Goal: Task Accomplishment & Management: Manage account settings

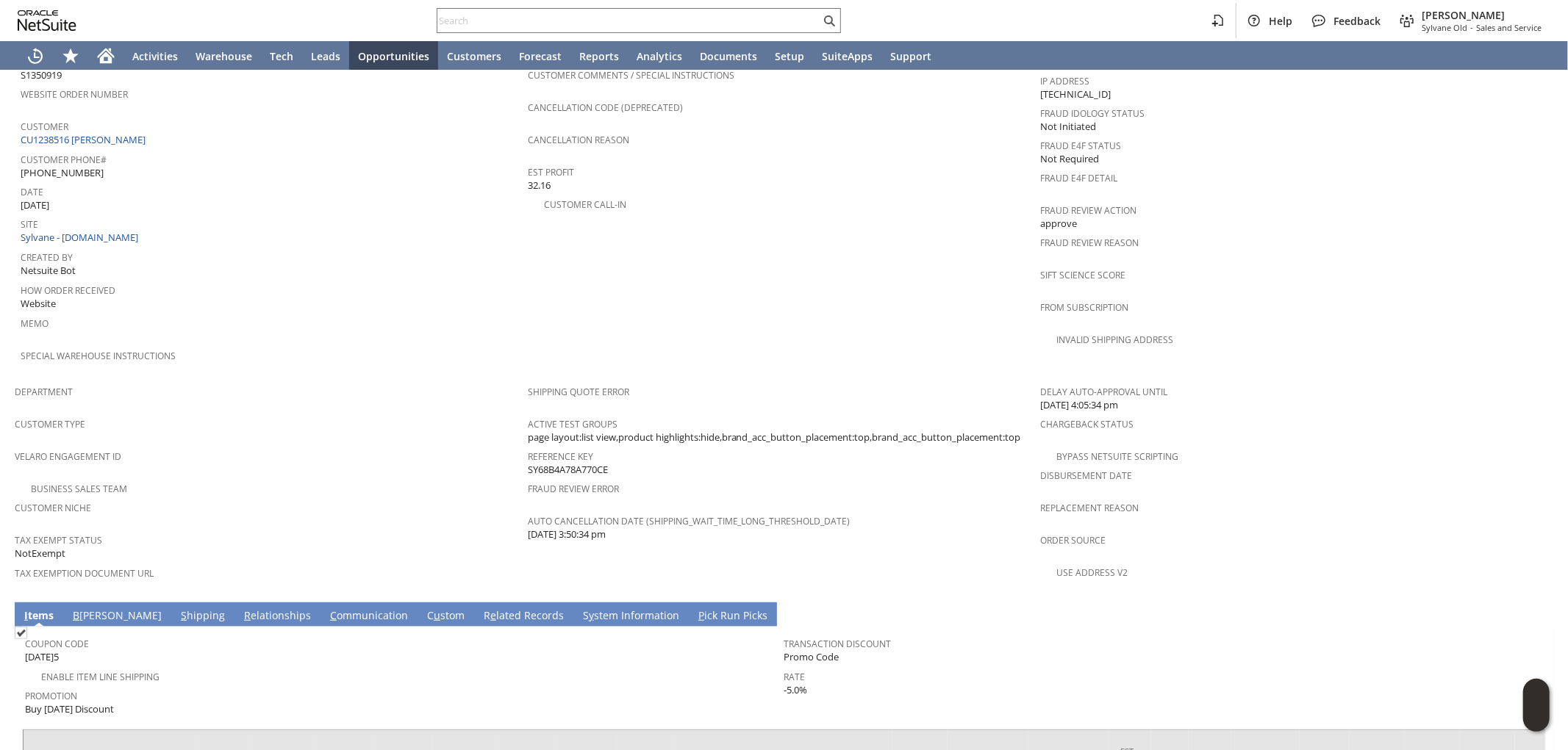
scroll to position [596, 0]
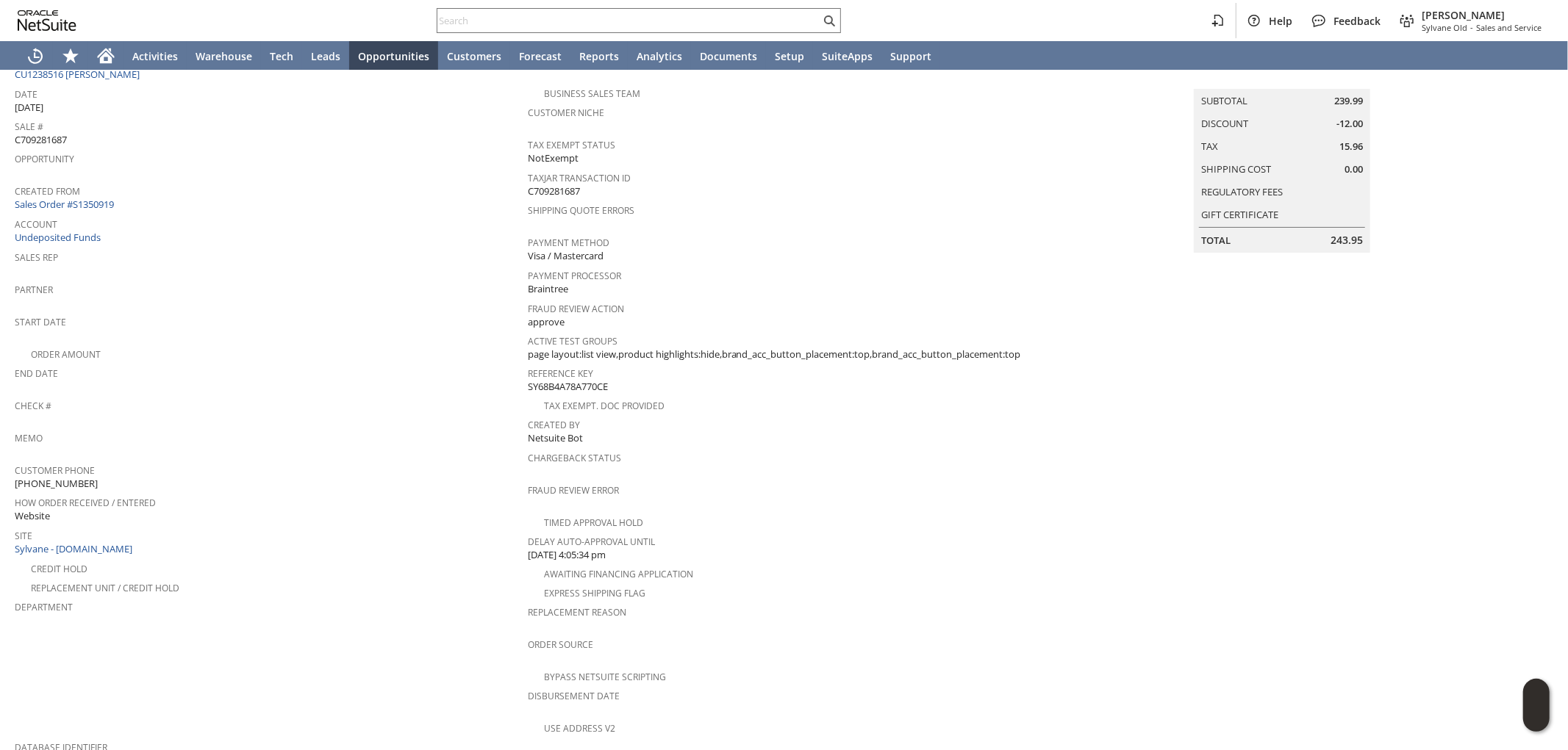
scroll to position [46, 0]
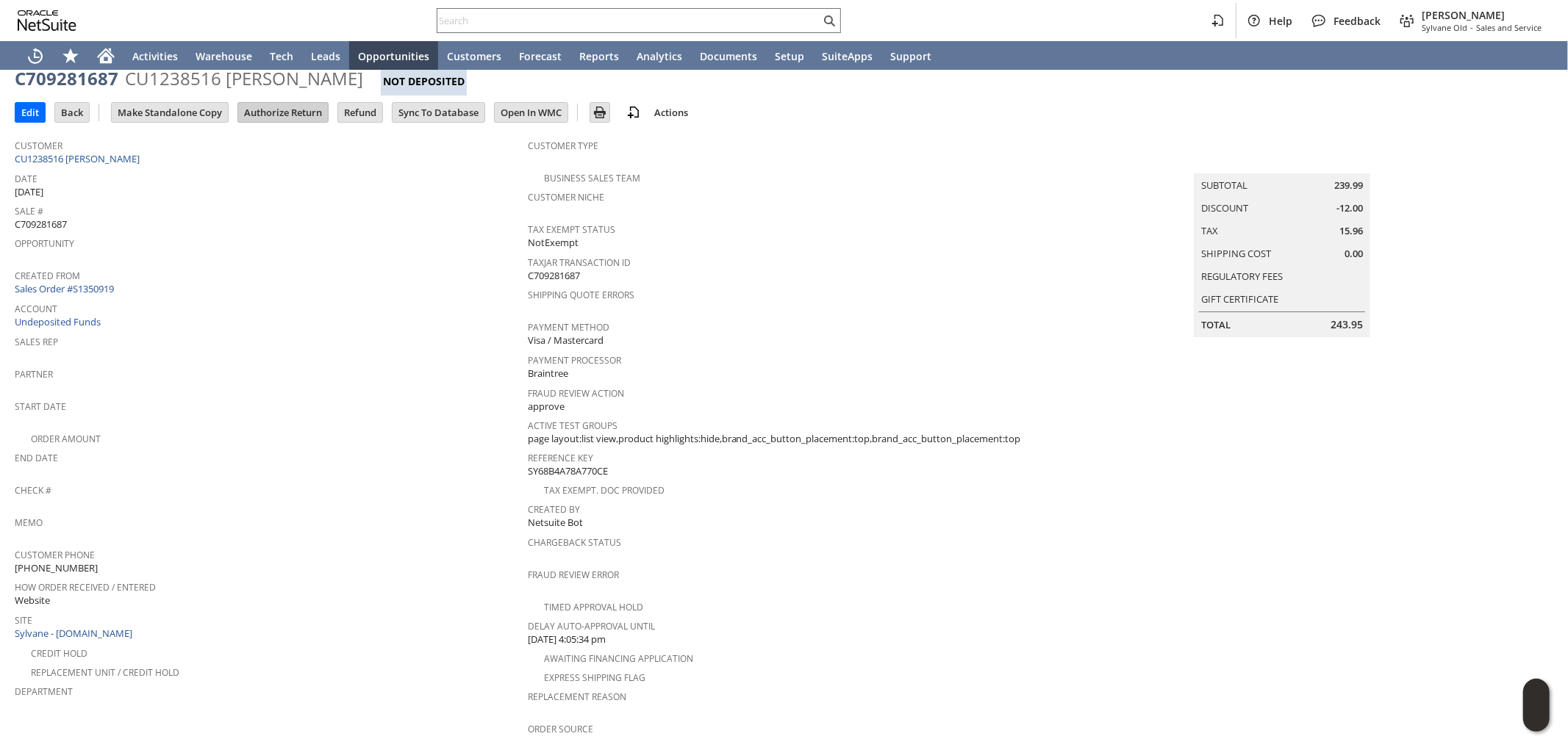
click at [290, 106] on input "Authorize Return" at bounding box center [283, 112] width 90 height 19
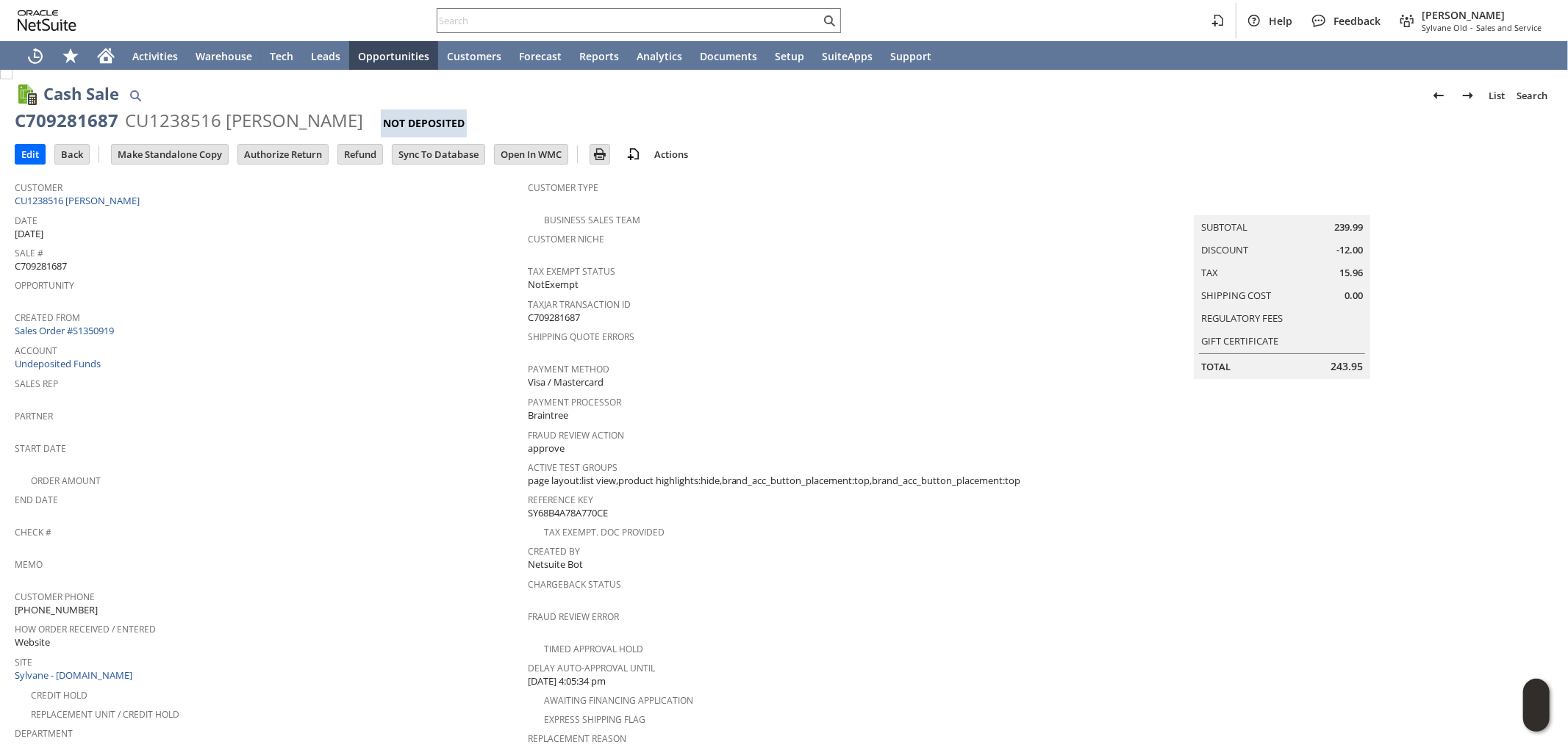
scroll to position [0, 0]
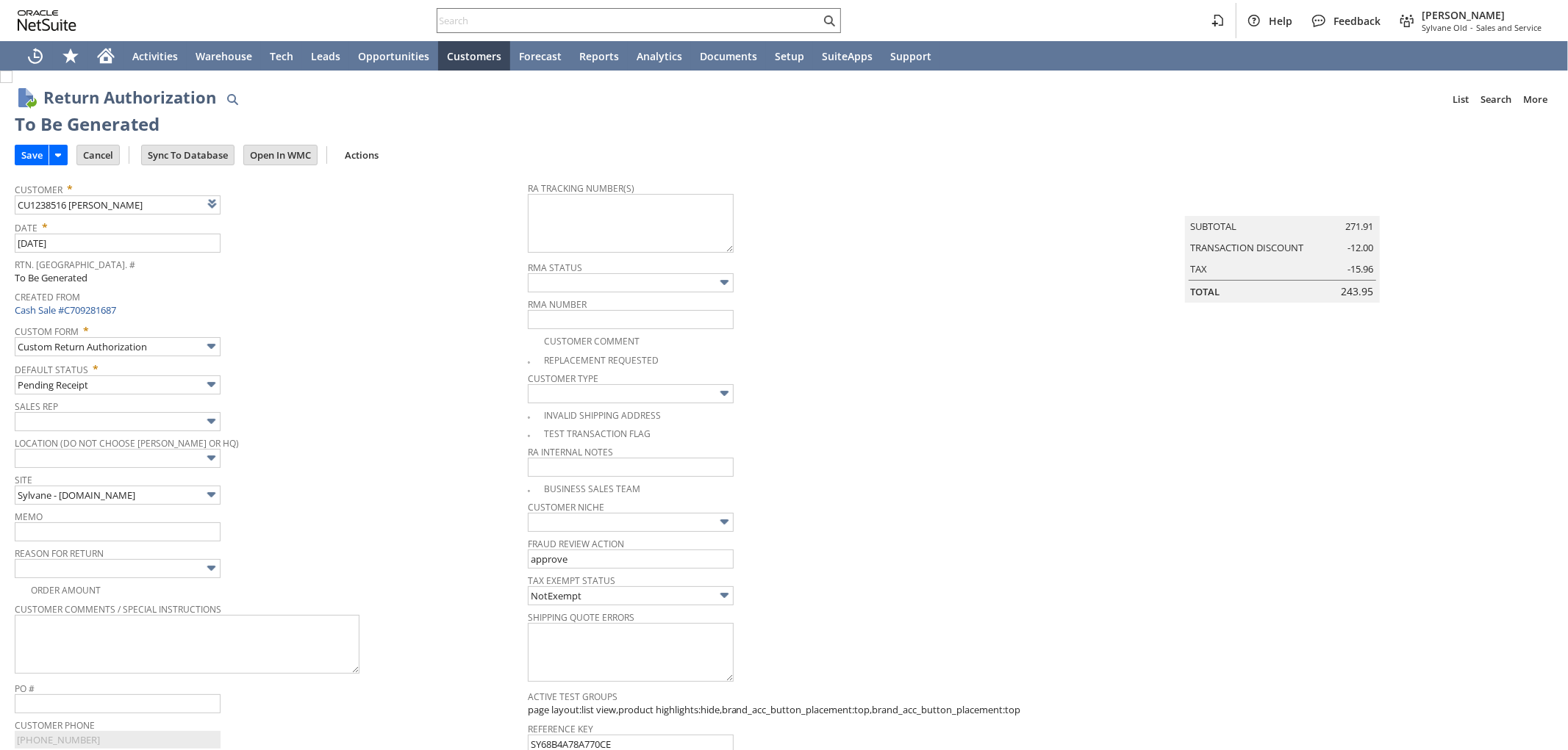
type input "Add"
type input "Copy Previous"
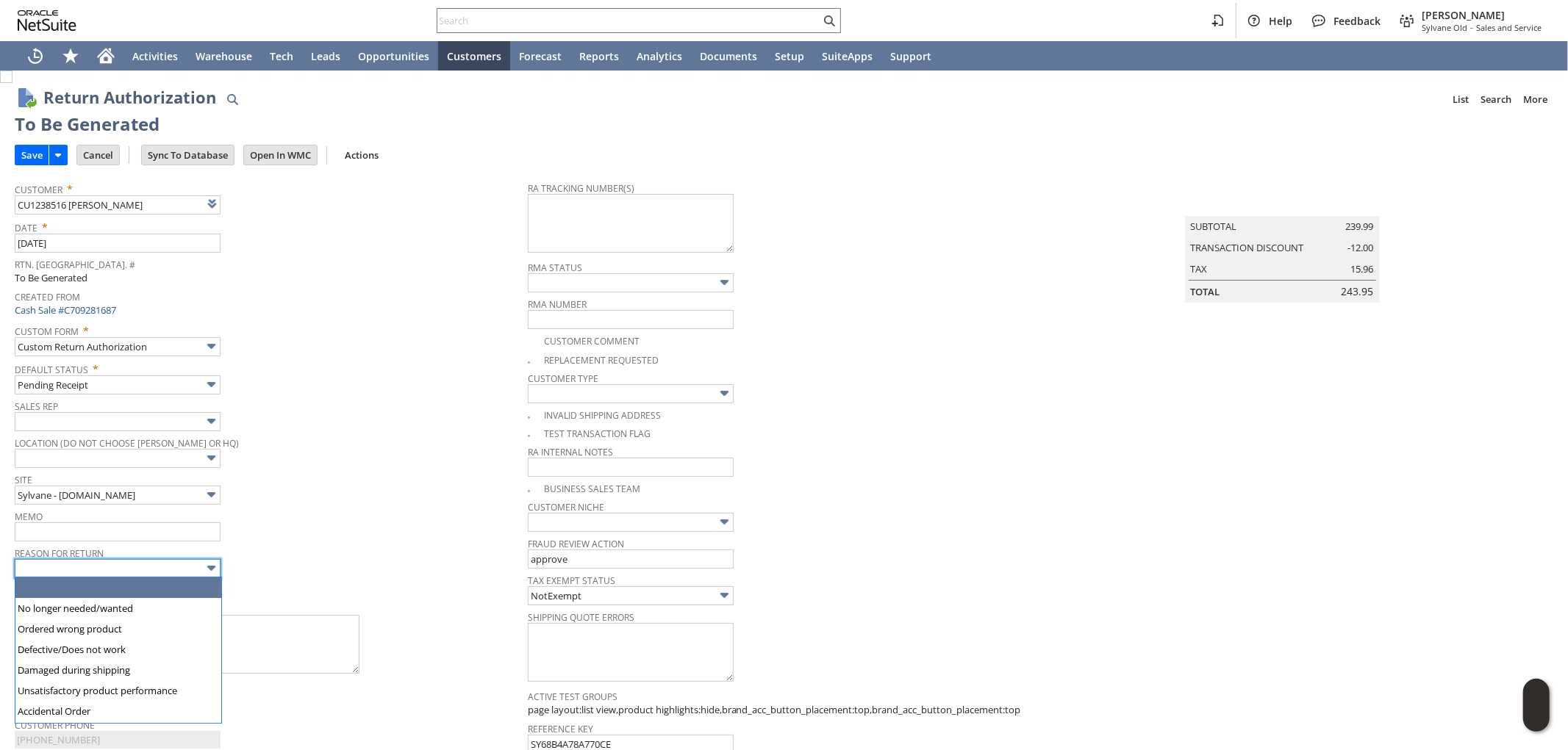
click at [75, 570] on input "text" at bounding box center [117, 568] width 206 height 19
type input "No longer needed/wanted"
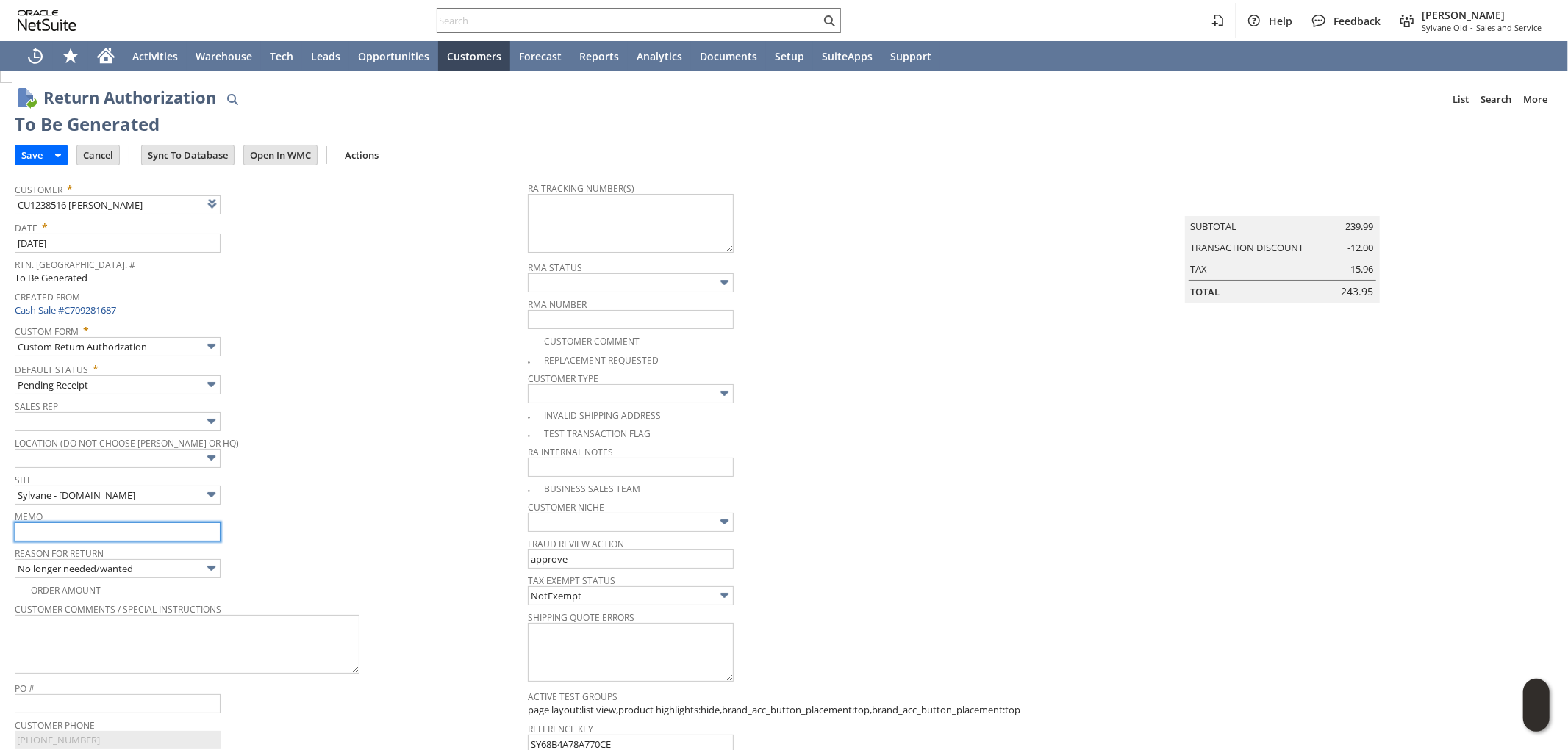
click at [103, 535] on input "text" at bounding box center [117, 531] width 206 height 19
type input "Refund once received"
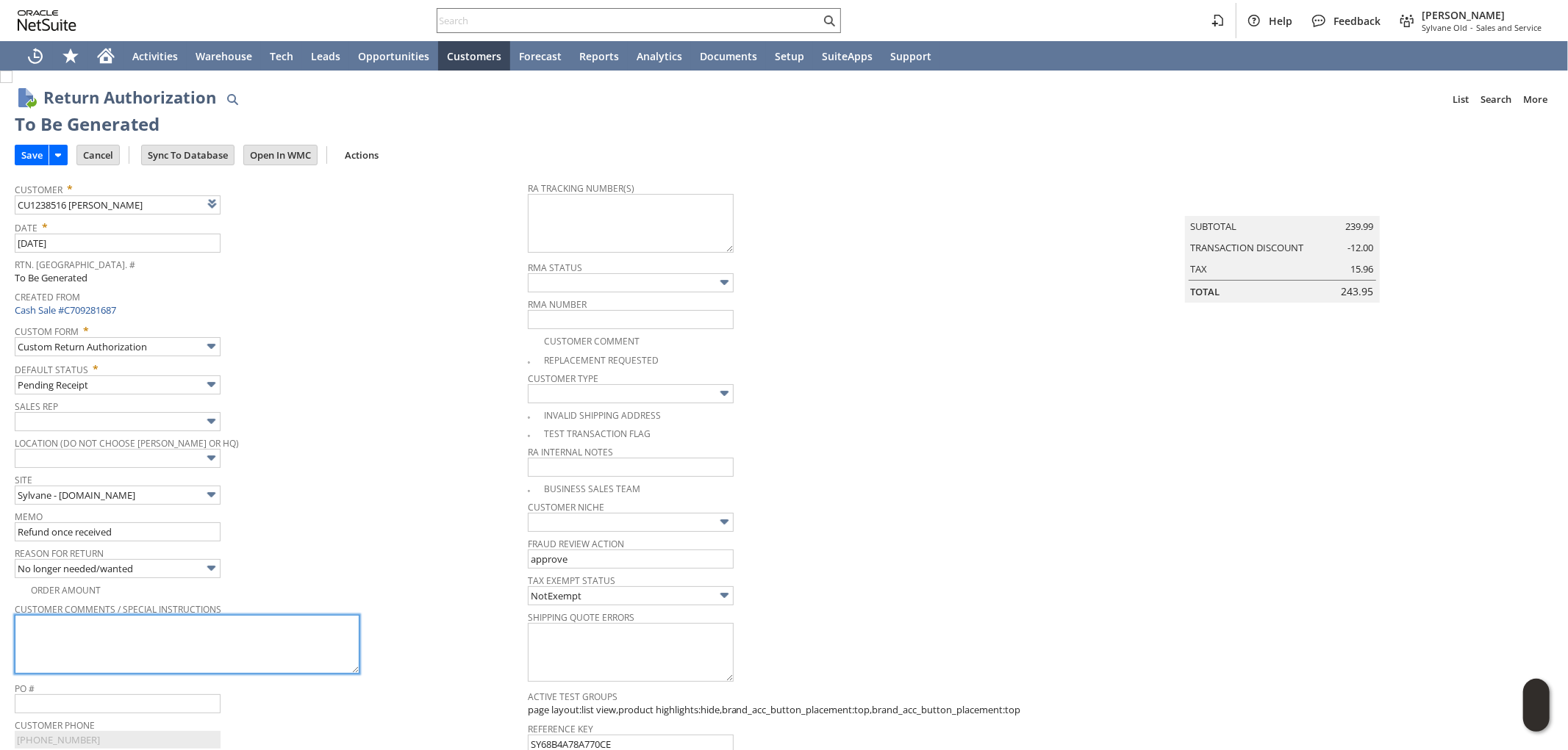
click at [115, 629] on textarea at bounding box center [187, 644] width 345 height 59
click at [126, 626] on textarea "The unit has ozone" at bounding box center [187, 644] width 345 height 59
type textarea "The unit has ozone"
click at [34, 152] on input "Save" at bounding box center [31, 155] width 33 height 19
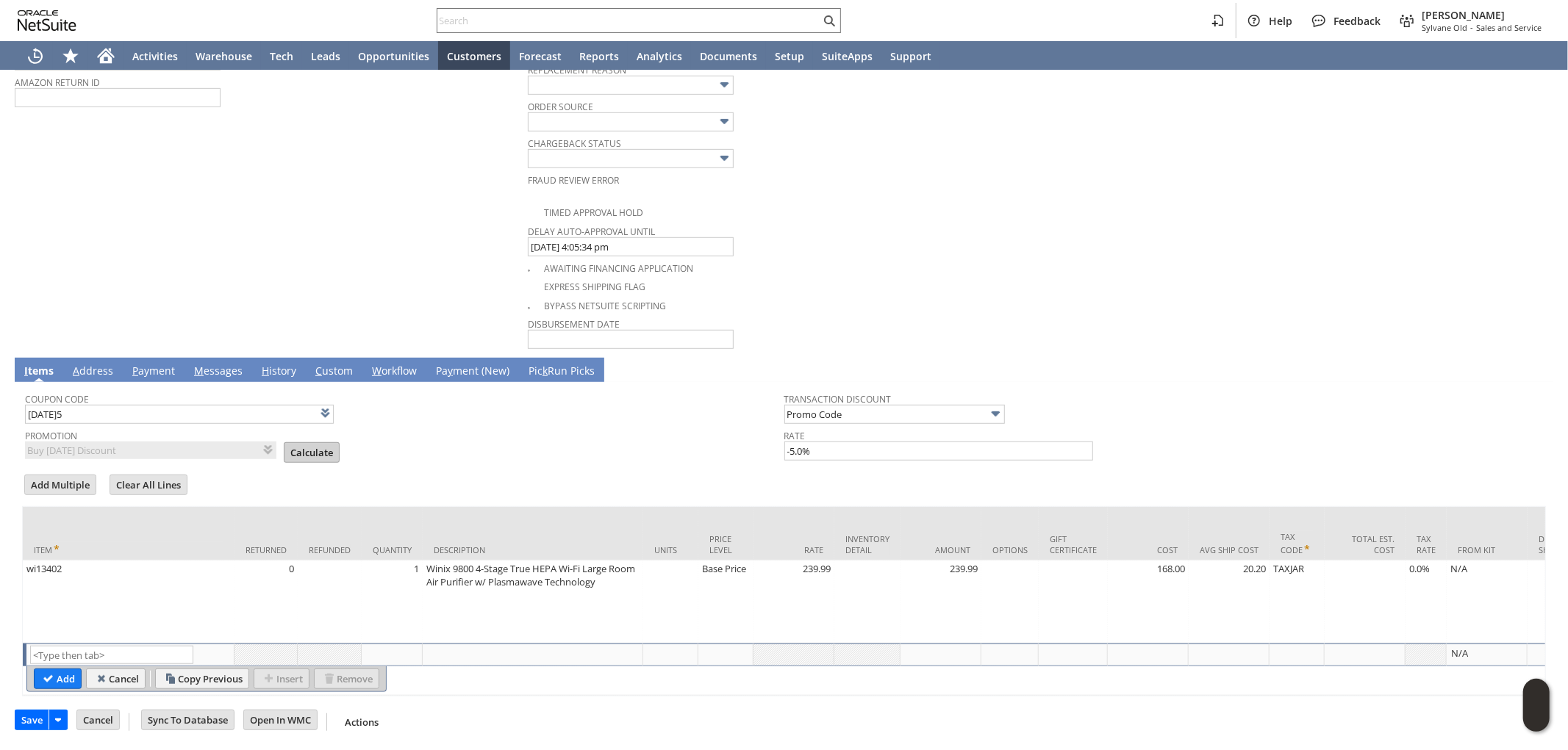
click at [307, 443] on input "Calculate" at bounding box center [311, 452] width 54 height 19
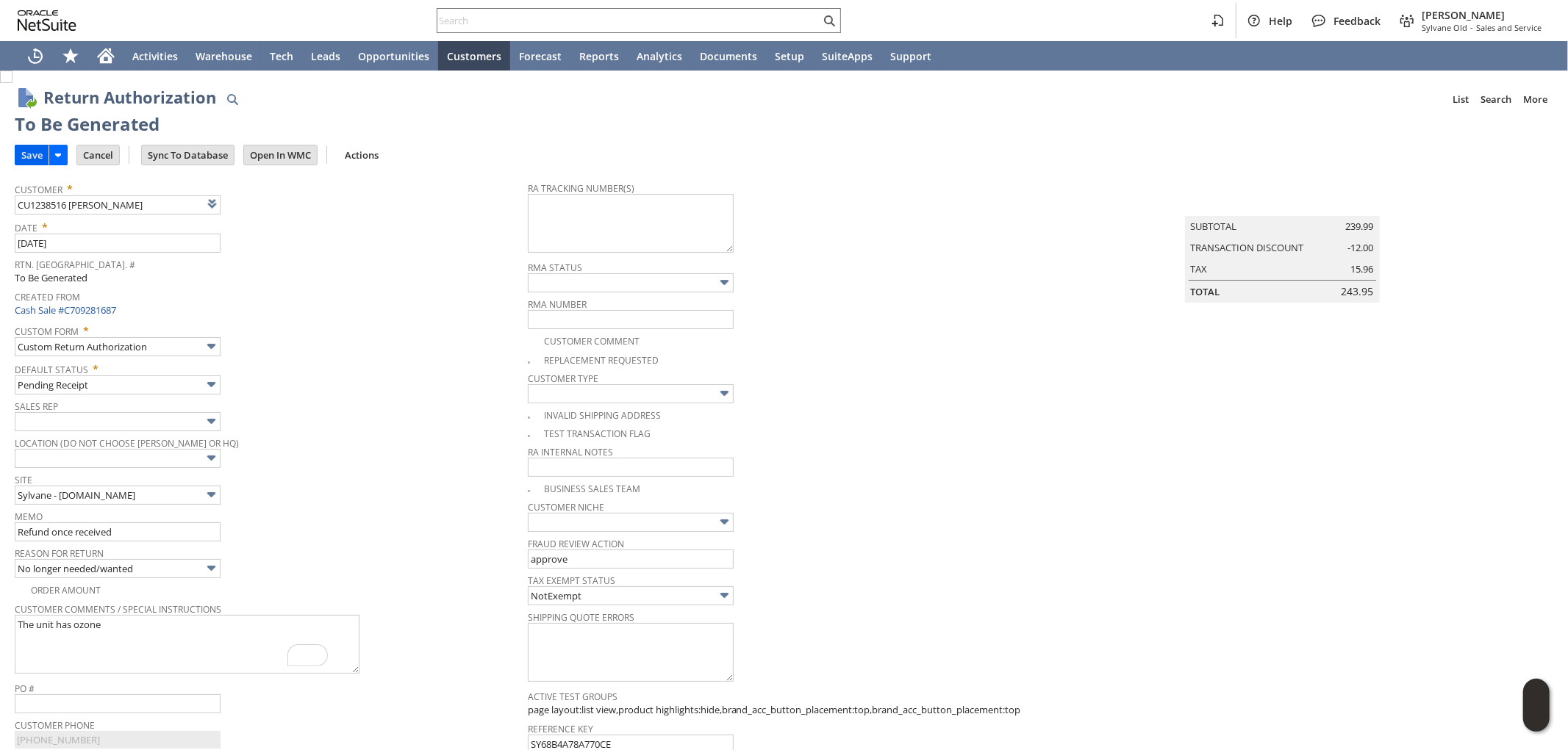
click at [33, 156] on input "Save" at bounding box center [31, 155] width 33 height 19
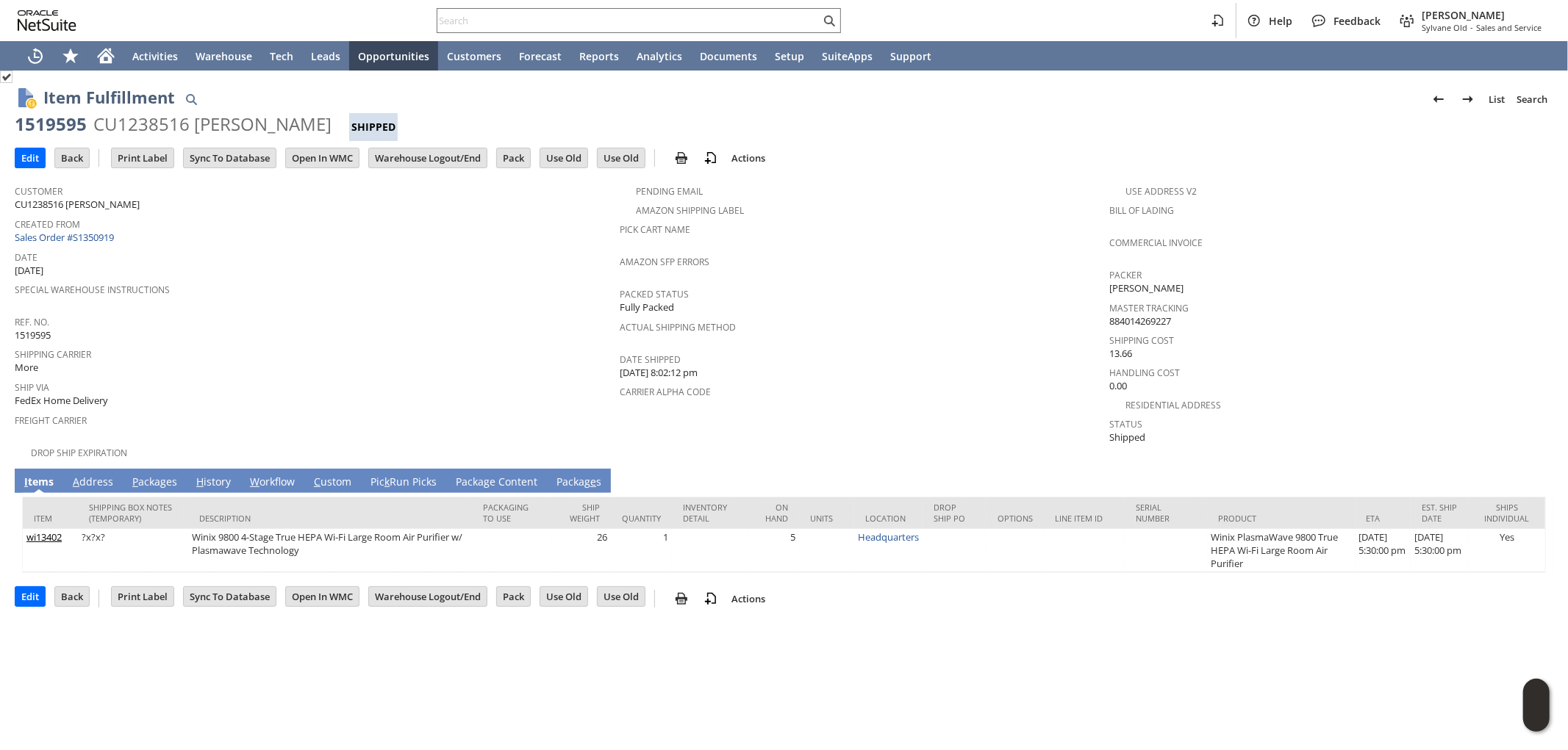
click at [91, 474] on link "A ddress" at bounding box center [93, 482] width 48 height 16
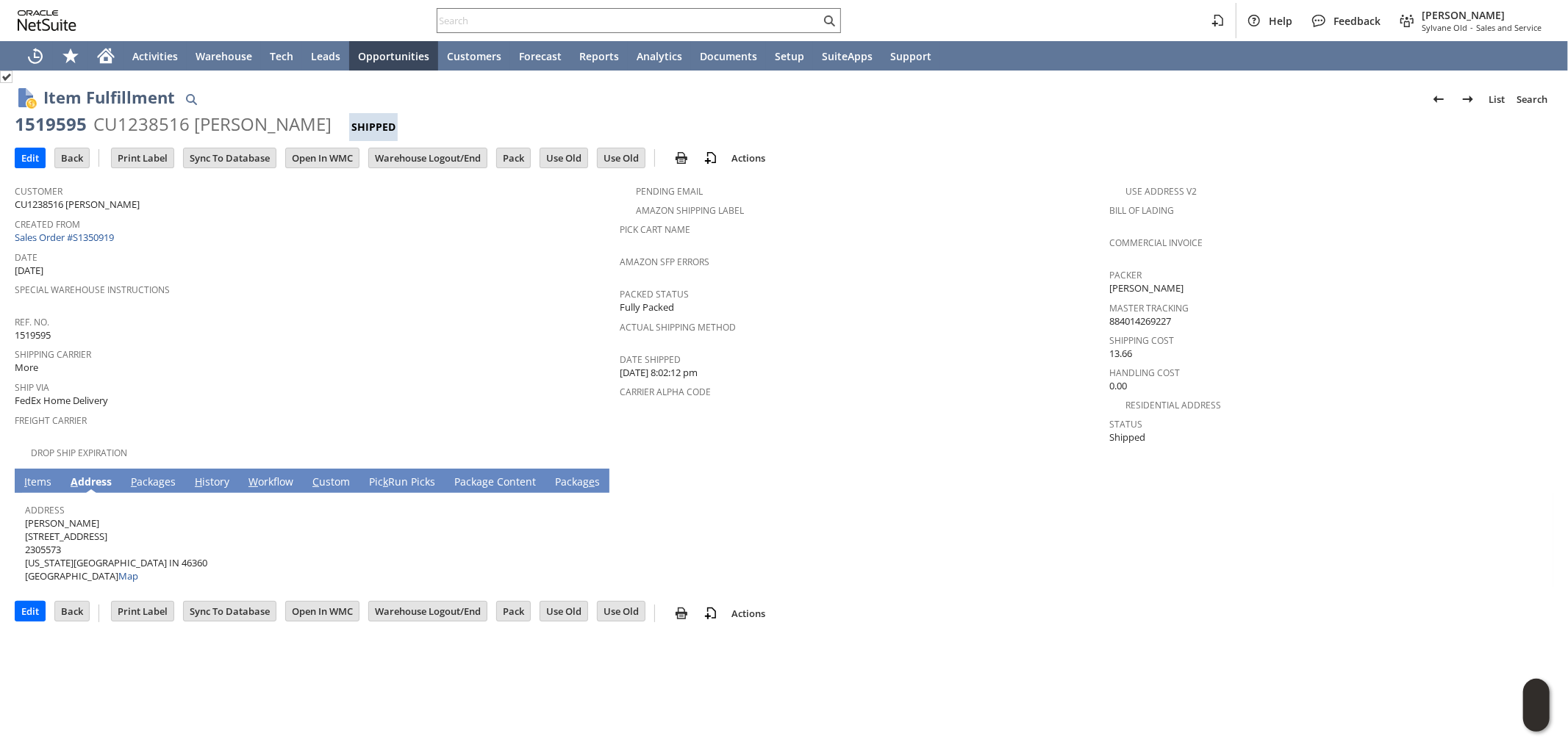
drag, startPoint x: 64, startPoint y: 509, endPoint x: 25, endPoint y: 509, distance: 39.0
click at [25, 516] on span "Martin Cawley 137 Northbrook Dr 2305573 MICHIGAN CITY IN 46360 United States Map" at bounding box center [116, 550] width 182 height 67
copy span "[PERSON_NAME]"
drag, startPoint x: 112, startPoint y: 524, endPoint x: 25, endPoint y: 524, distance: 87.0
click at [25, 524] on span "Martin Cawley 137 Northbrook Dr 2305573 MICHIGAN CITY IN 46360 United States Map" at bounding box center [116, 550] width 182 height 67
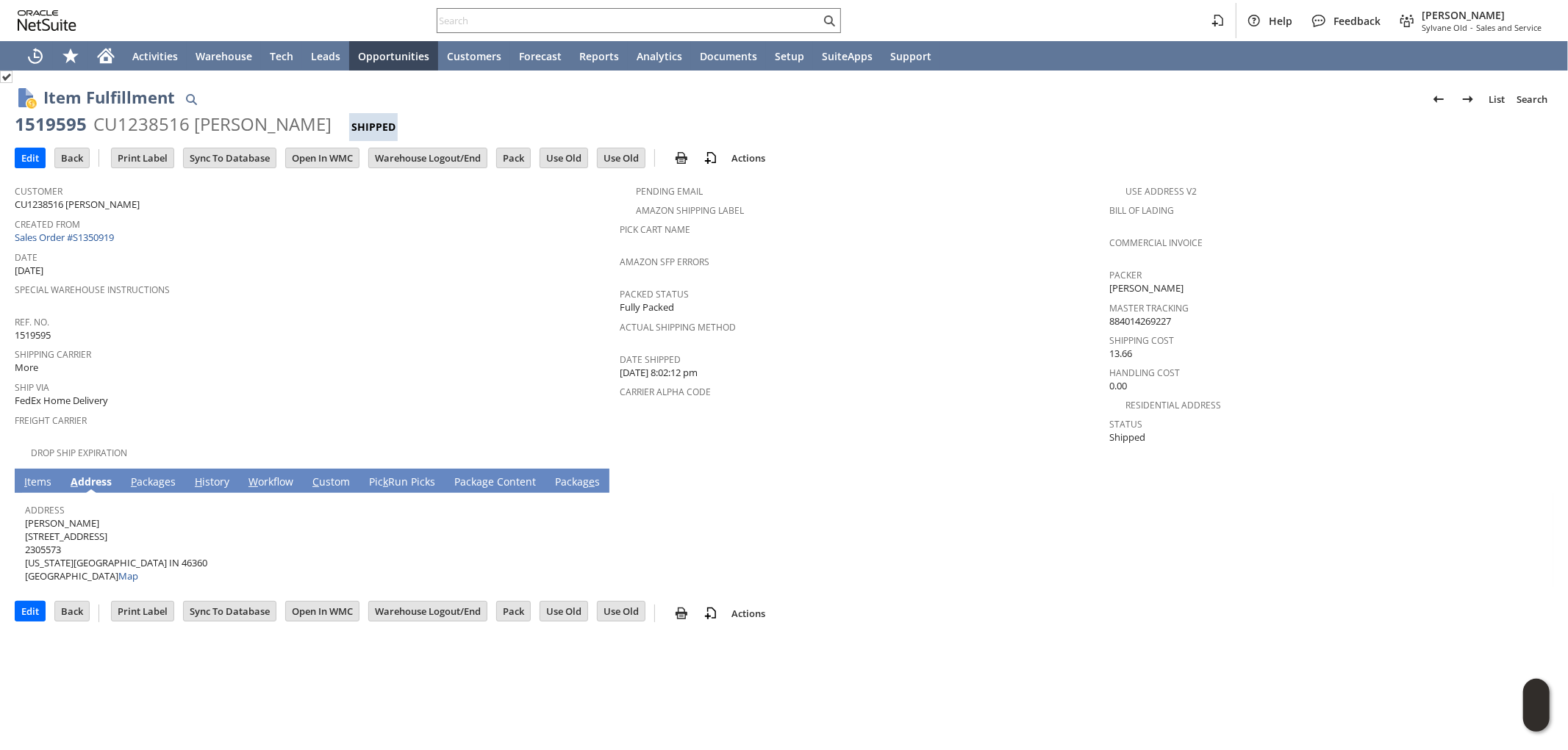
copy span "[STREET_ADDRESS]"
drag, startPoint x: 109, startPoint y: 547, endPoint x: 136, endPoint y: 546, distance: 27.0
click at [136, 546] on span "Martin Cawley 137 Northbrook Dr 2305573 MICHIGAN CITY IN 46360 United States Map" at bounding box center [116, 550] width 182 height 67
copy span "46360"
drag, startPoint x: 92, startPoint y: 546, endPoint x: 25, endPoint y: 547, distance: 67.0
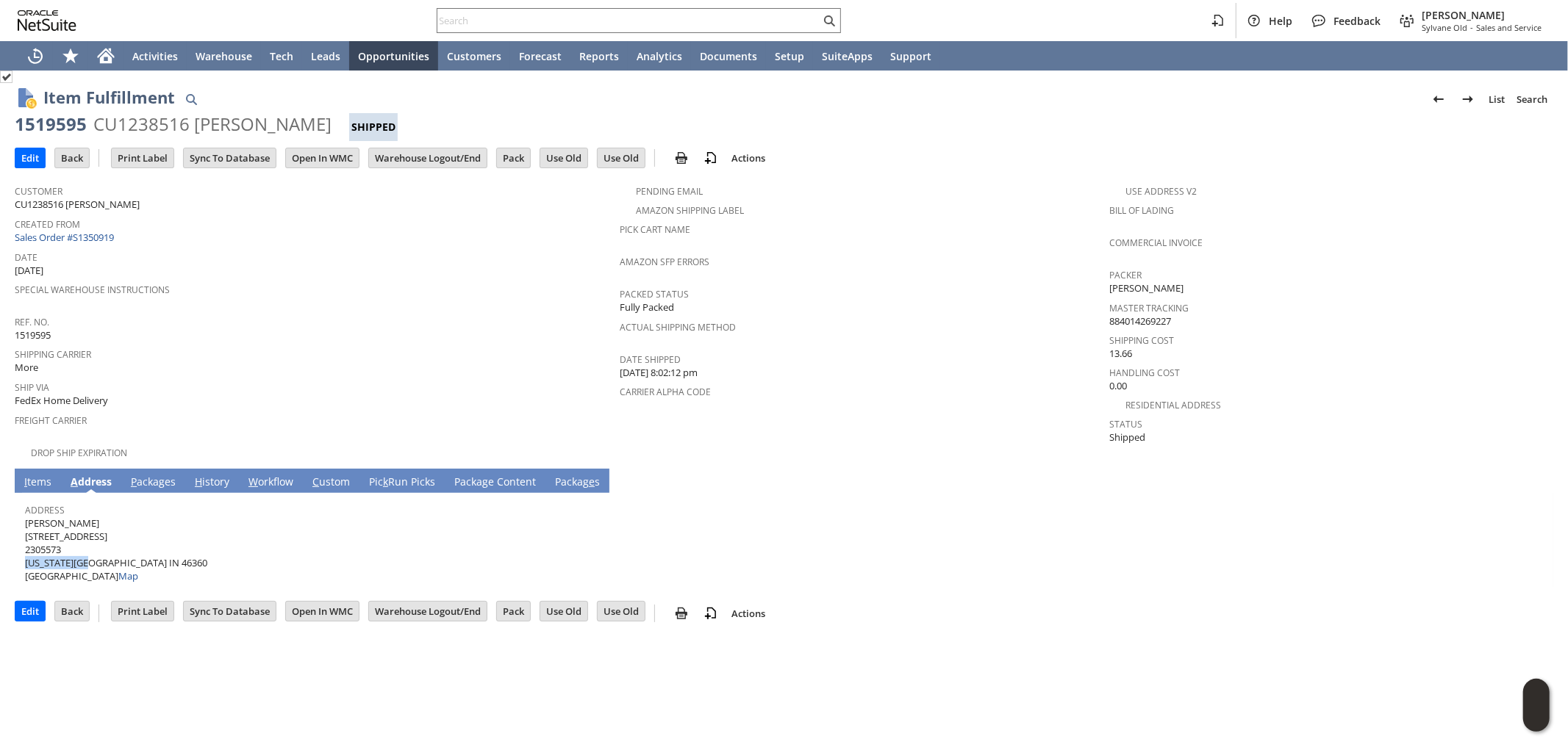
click at [25, 547] on span "Martin Cawley 137 Northbrook Dr 2305573 MICHIGAN CITY IN 46360 United States Map" at bounding box center [116, 550] width 182 height 67
copy span "MICHIGAN CITY"
click at [151, 474] on link "P ackages" at bounding box center [153, 482] width 53 height 16
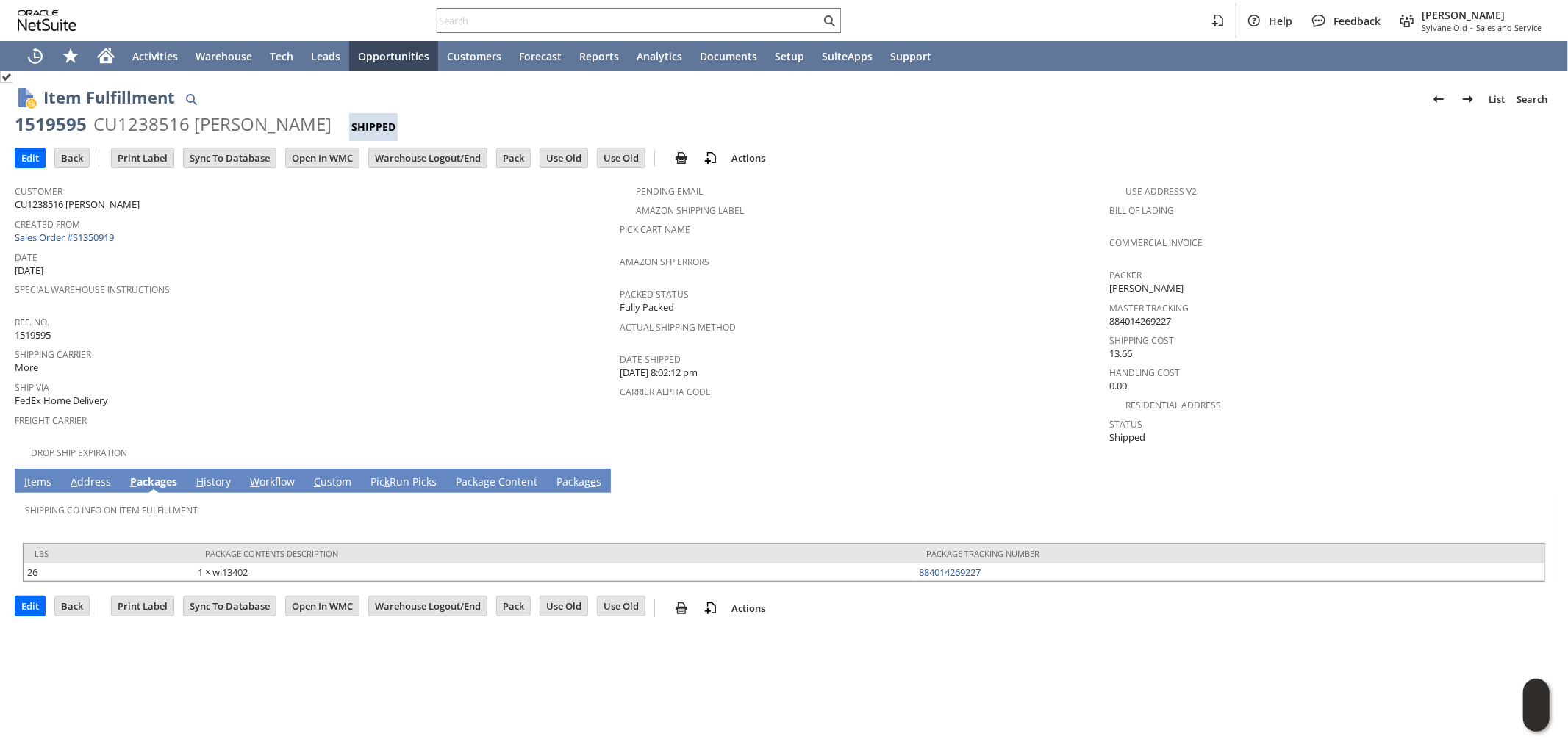
click at [34, 469] on td "I tems" at bounding box center [37, 481] width 46 height 24
click at [27, 474] on link "I tems" at bounding box center [37, 482] width 34 height 16
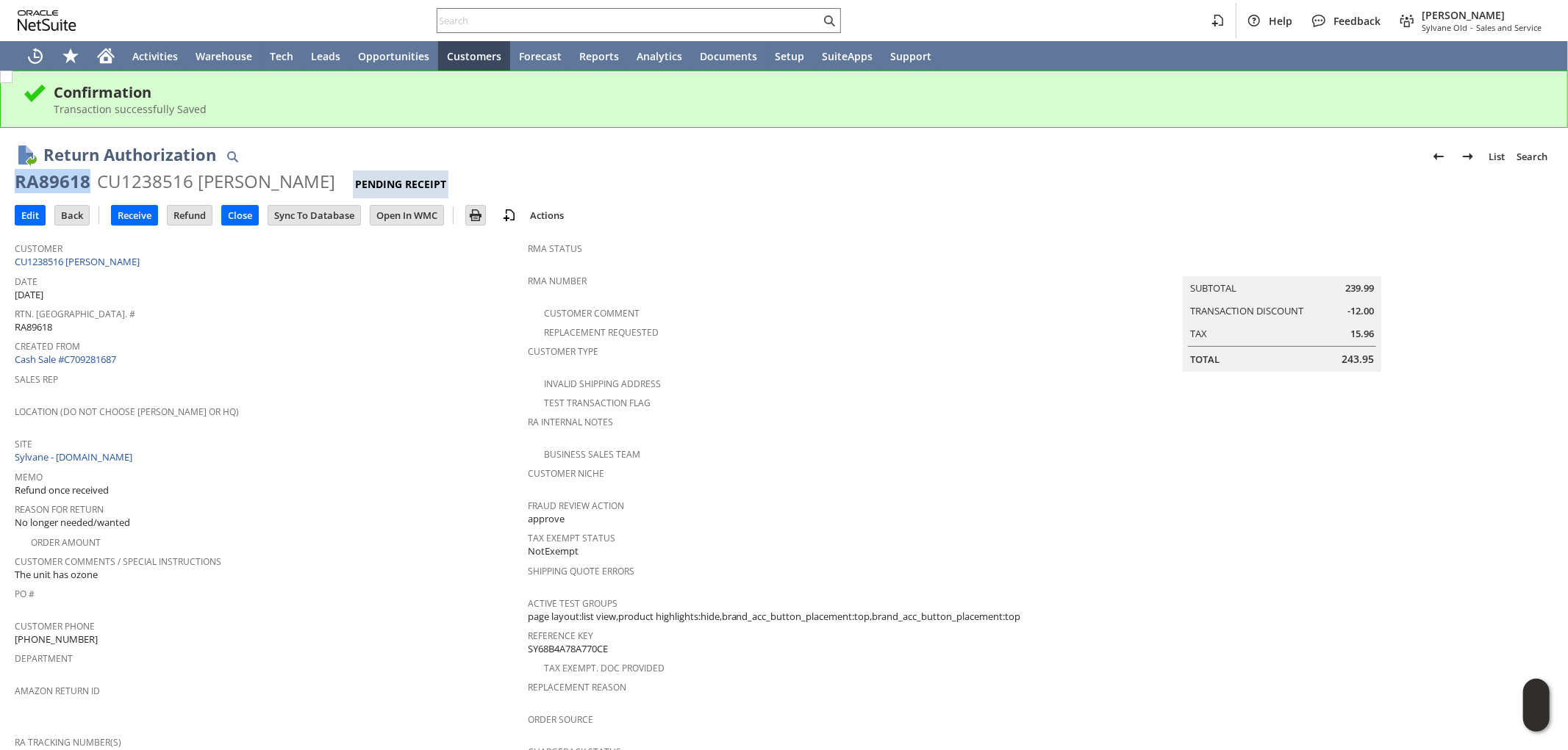
drag, startPoint x: 92, startPoint y: 180, endPoint x: 11, endPoint y: 177, distance: 81.1
click at [11, 177] on div "Return Authorization List Search RA89618 CU1238516 [PERSON_NAME] Pending Receip…" at bounding box center [784, 691] width 1568 height 1127
copy div "RA89618"
click at [24, 214] on input "Edit" at bounding box center [30, 215] width 30 height 19
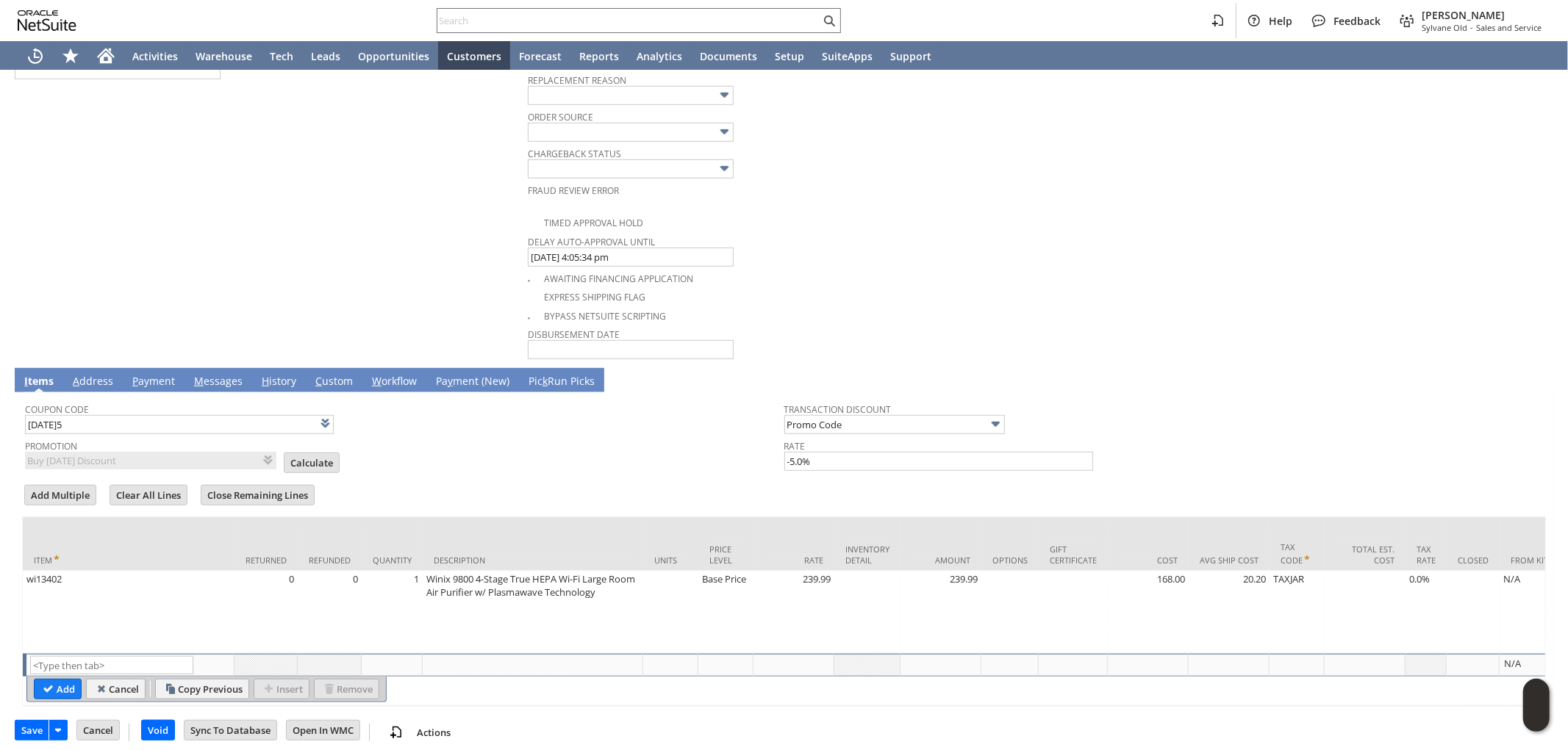
scroll to position [723, 0]
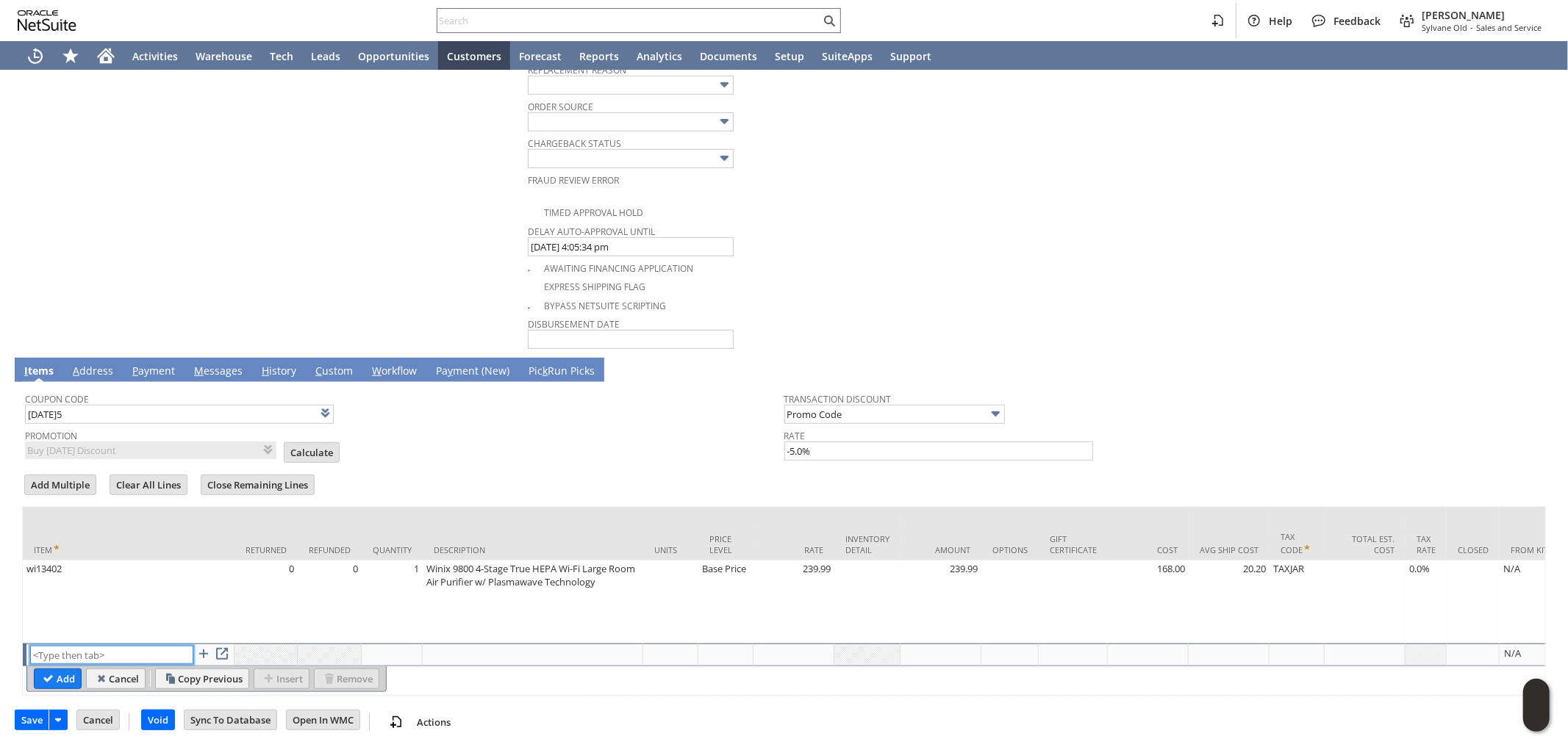
click at [117, 646] on input "text" at bounding box center [112, 655] width 163 height 18
type input "RSC1"
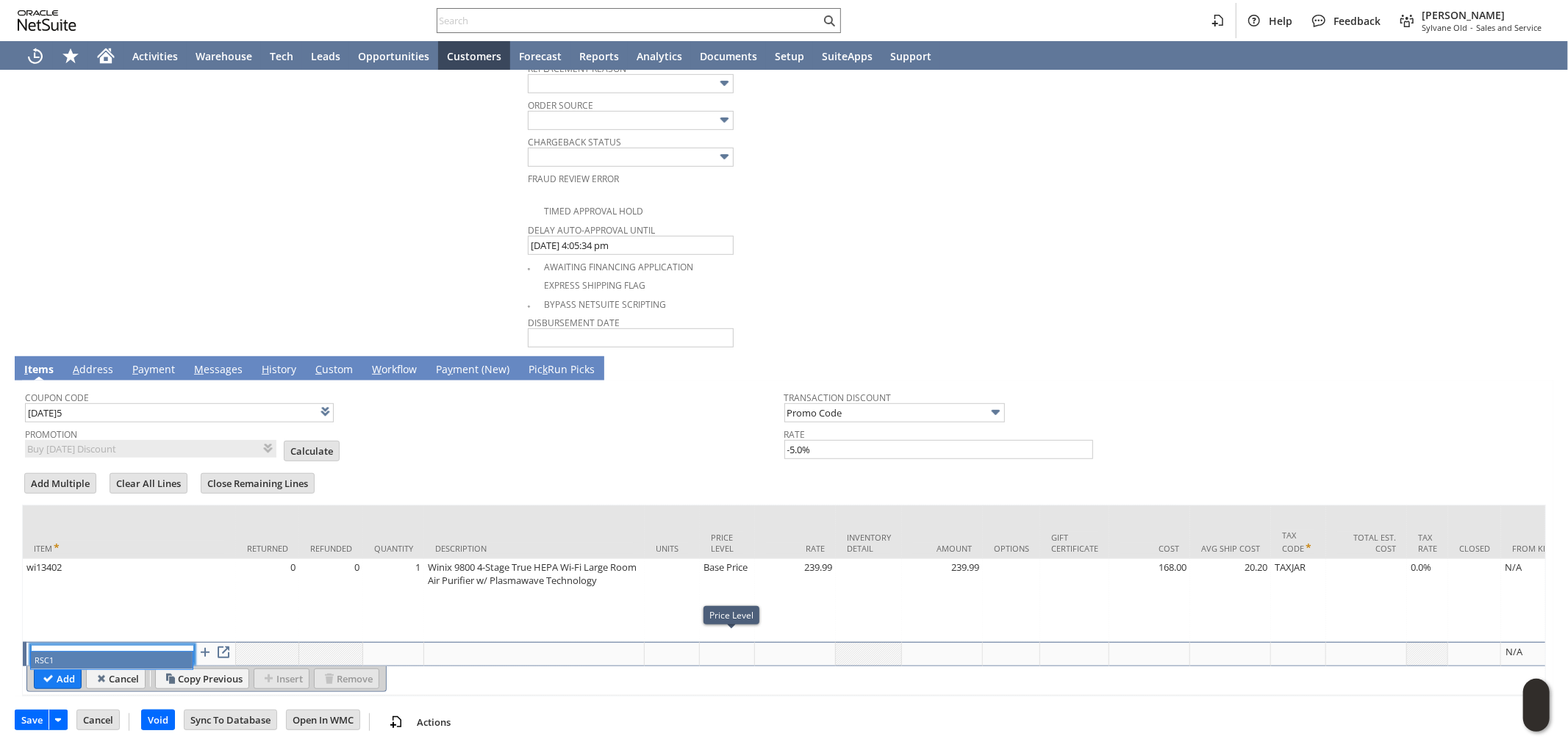
type input "Disco...rice"
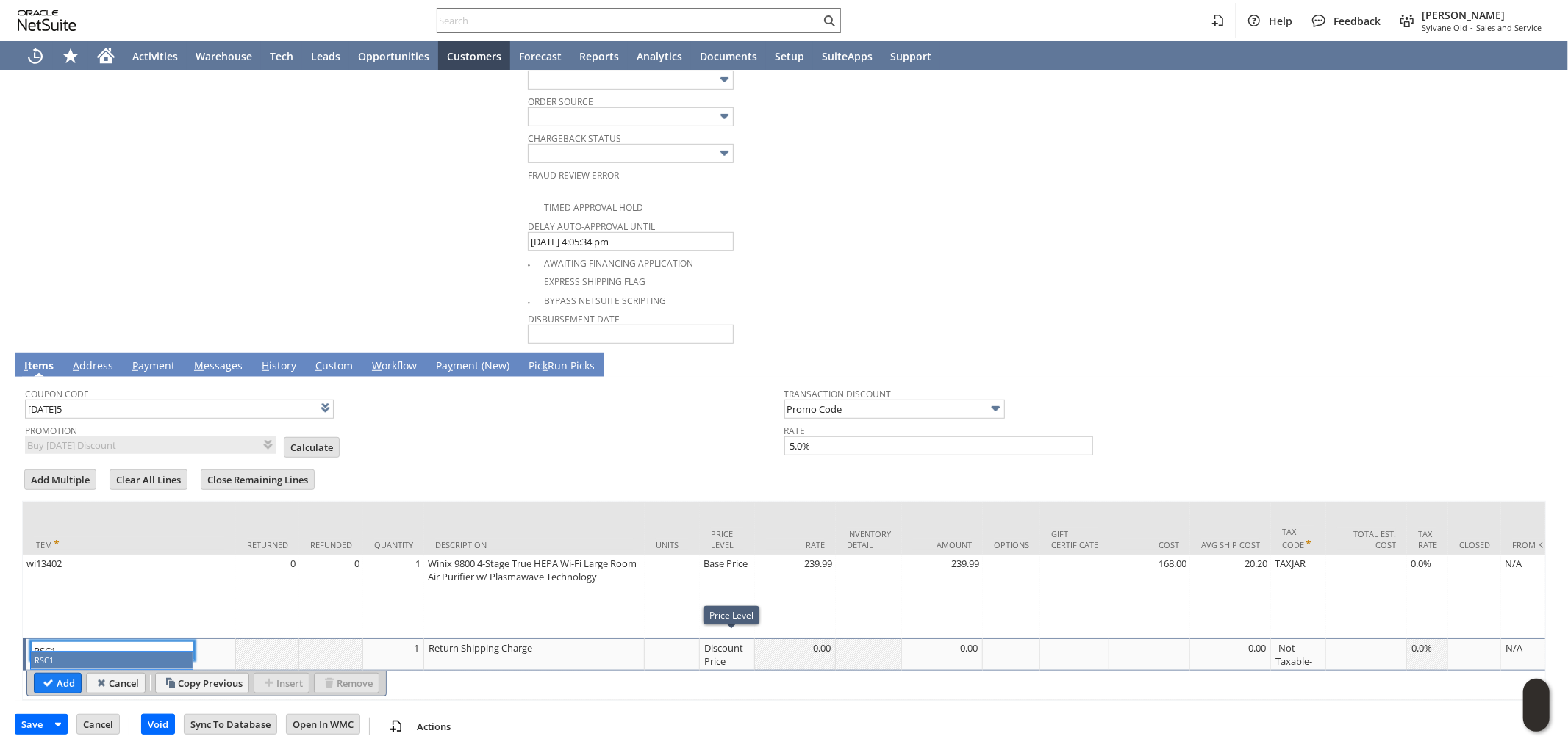
type input "RSC1"
click at [719, 643] on div "Discount Price" at bounding box center [725, 654] width 47 height 28
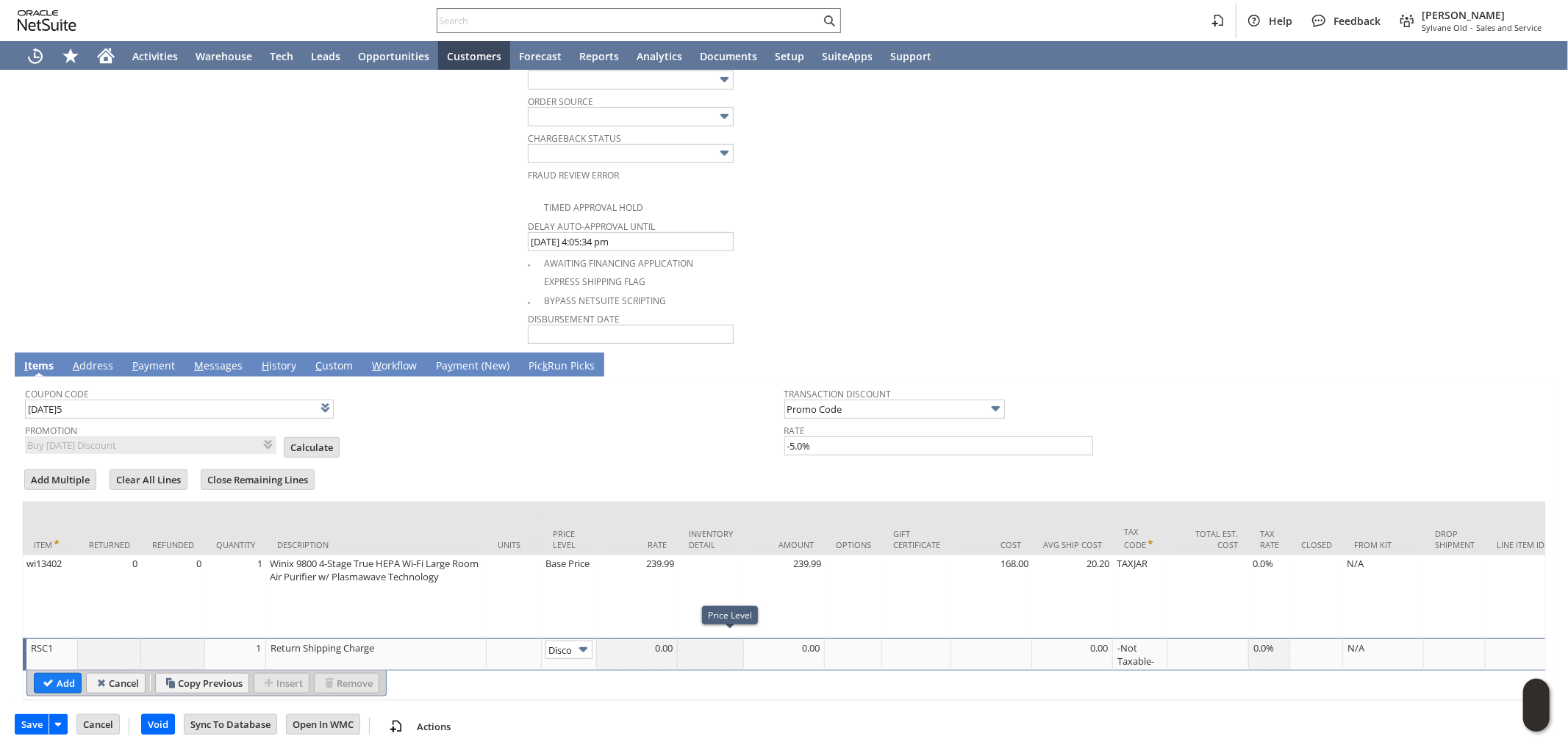
scroll to position [0, 24]
click at [582, 641] on img at bounding box center [584, 649] width 17 height 17
type input "Custom"
click at [778, 647] on div at bounding box center [784, 647] width 73 height 14
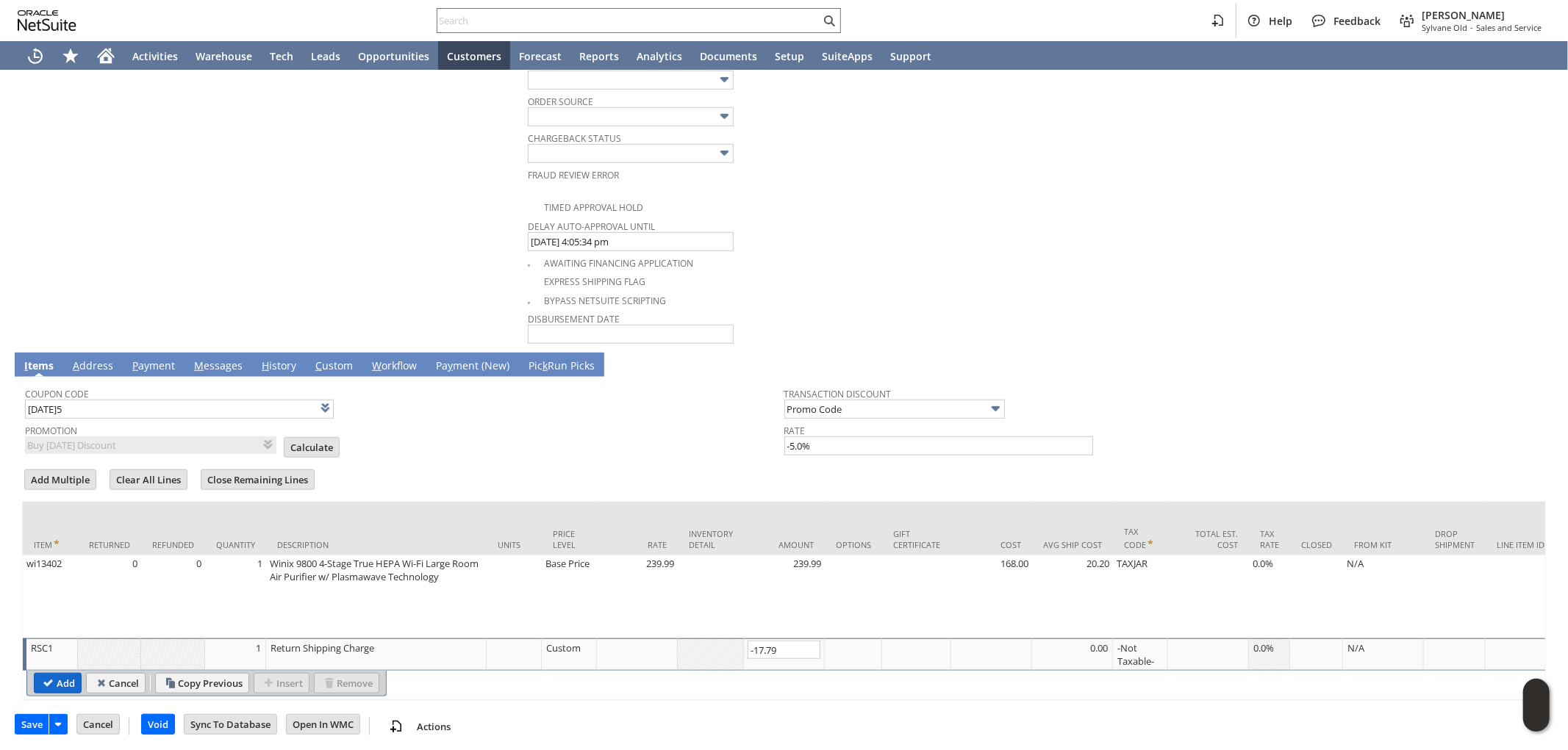
type input "-17.79"
click at [61, 679] on input "Add" at bounding box center [57, 683] width 46 height 19
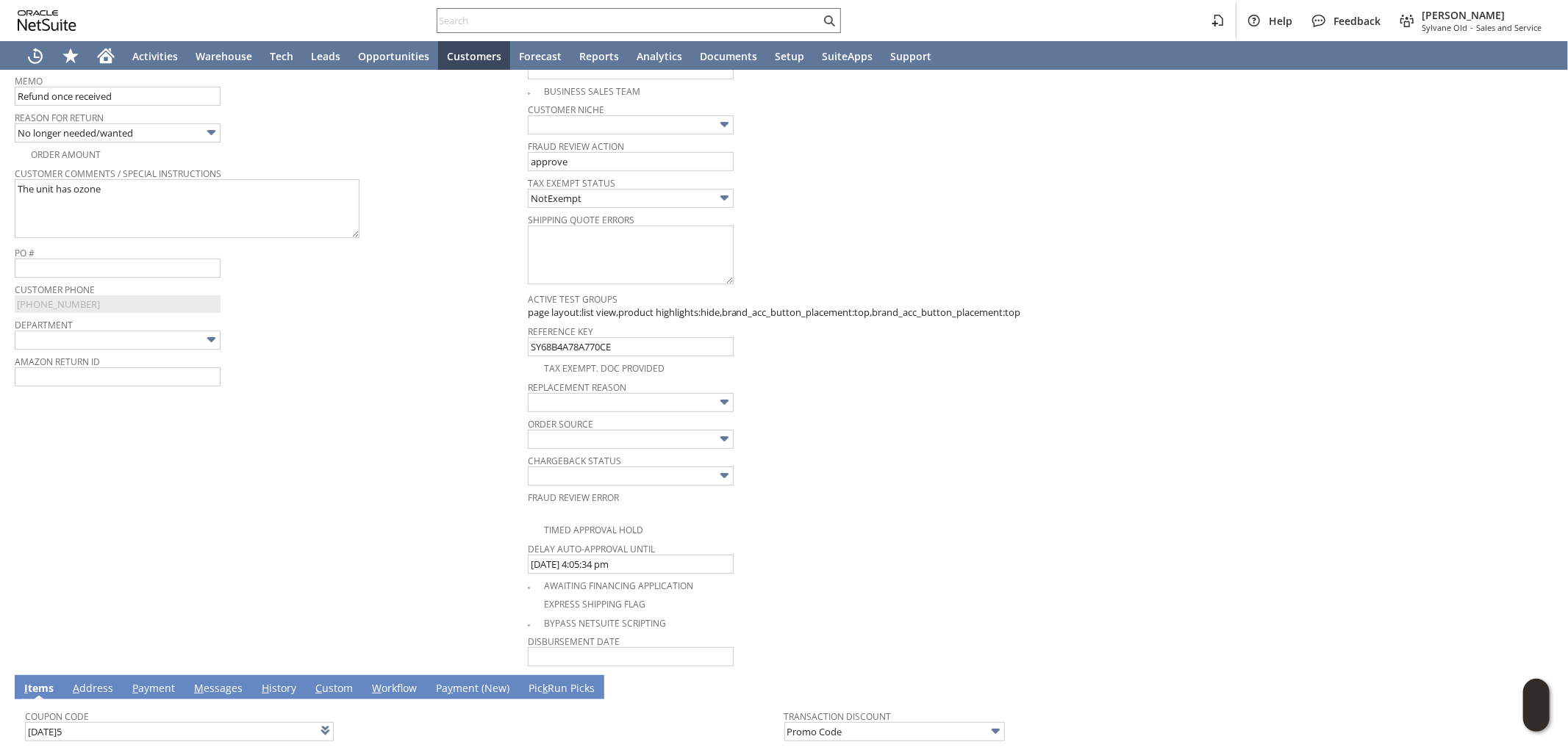
scroll to position [478, 0]
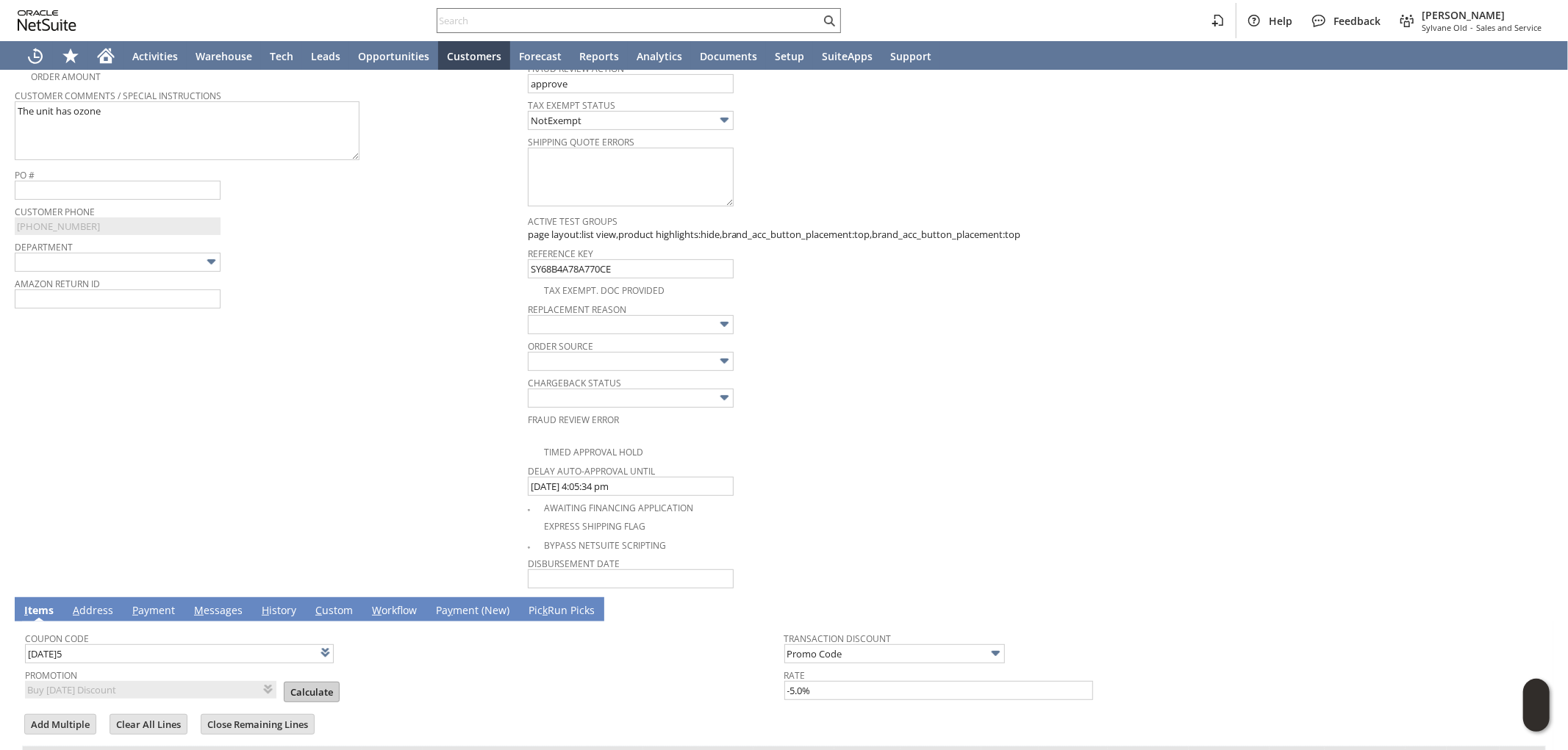
click at [295, 682] on input "Calculate" at bounding box center [311, 691] width 54 height 19
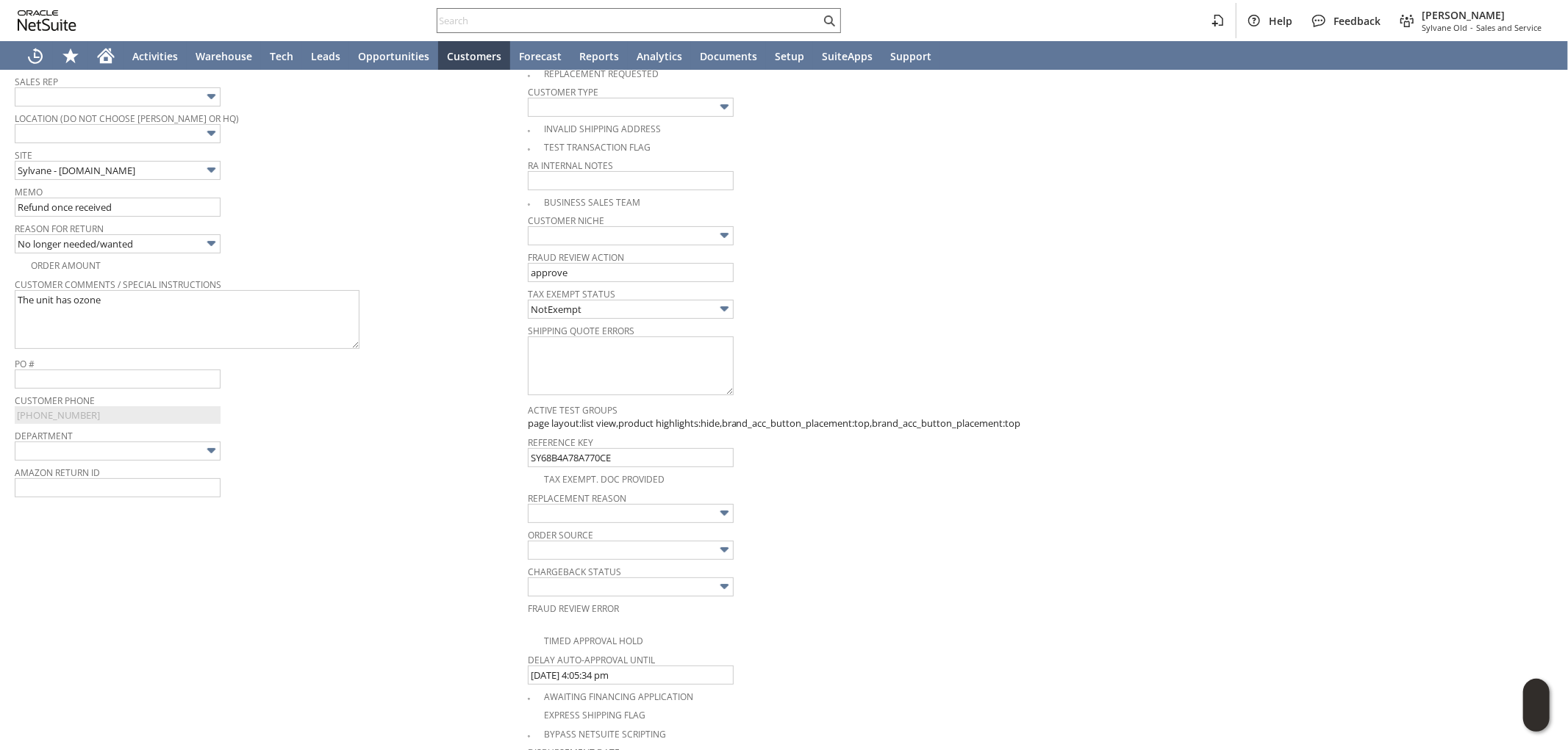
scroll to position [0, 0]
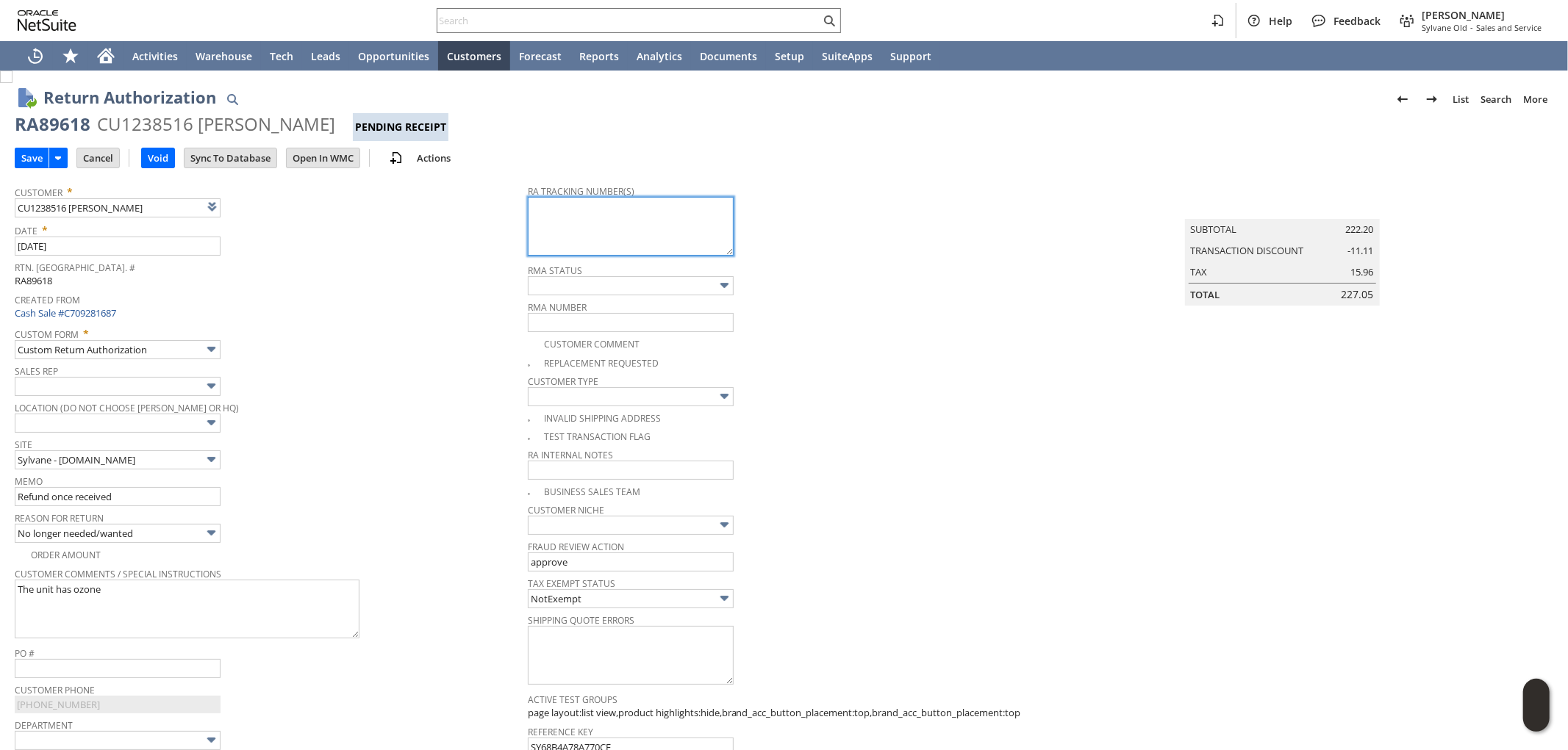
click at [643, 250] on textarea at bounding box center [631, 226] width 206 height 59
paste textarea "791940429859"
type textarea "791940429859 - email"
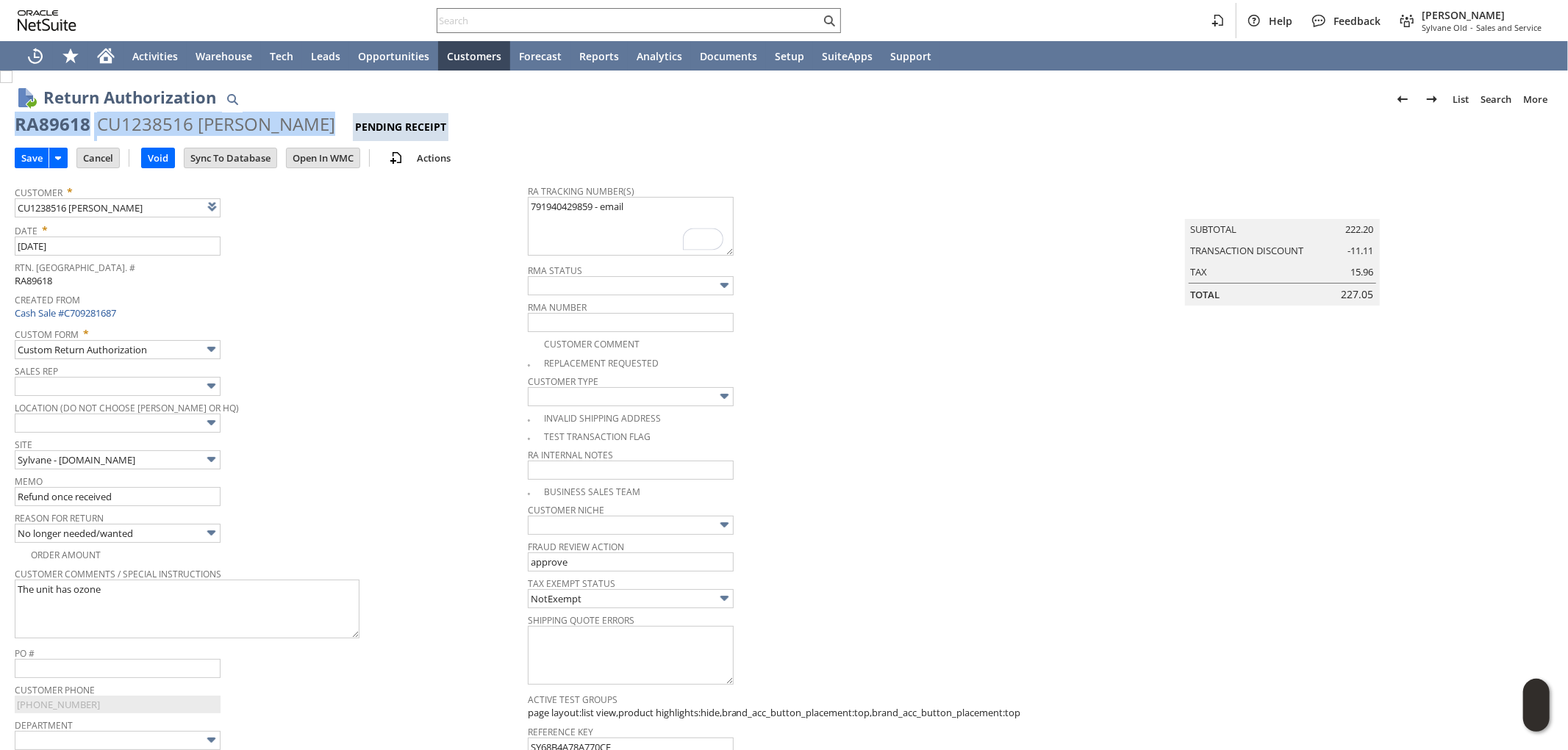
drag, startPoint x: 18, startPoint y: 120, endPoint x: 270, endPoint y: 125, distance: 252.0
click at [309, 115] on div "RA89618 CU1238516 Martin Cawley Pending Receipt" at bounding box center [784, 127] width 1539 height 29
copy div "RA89618 CU1238516 Martin Cawley"
click at [34, 152] on input "Save" at bounding box center [31, 158] width 33 height 19
